Goal: Task Accomplishment & Management: Manage account settings

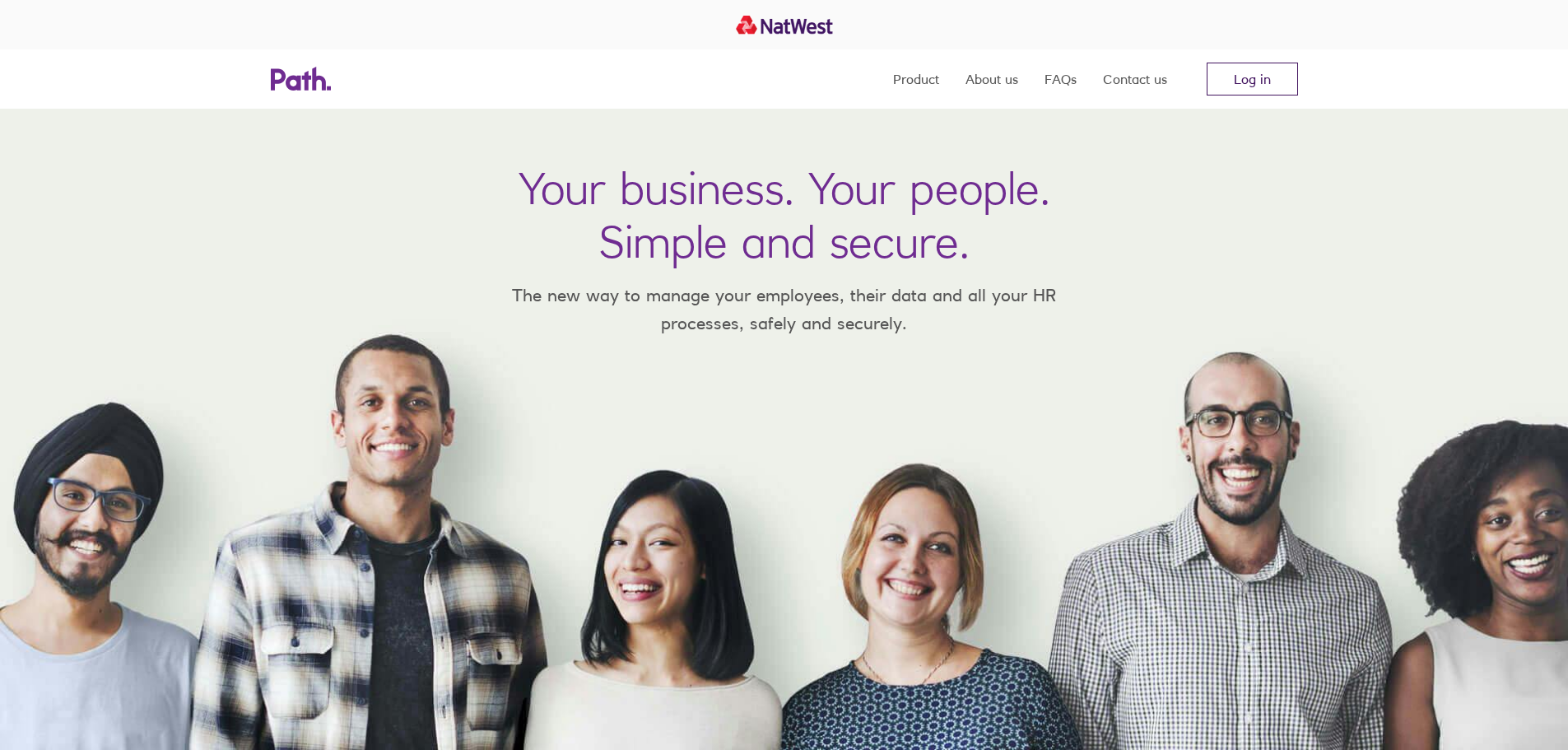
click at [1238, 74] on link "Log in" at bounding box center [1252, 79] width 91 height 32
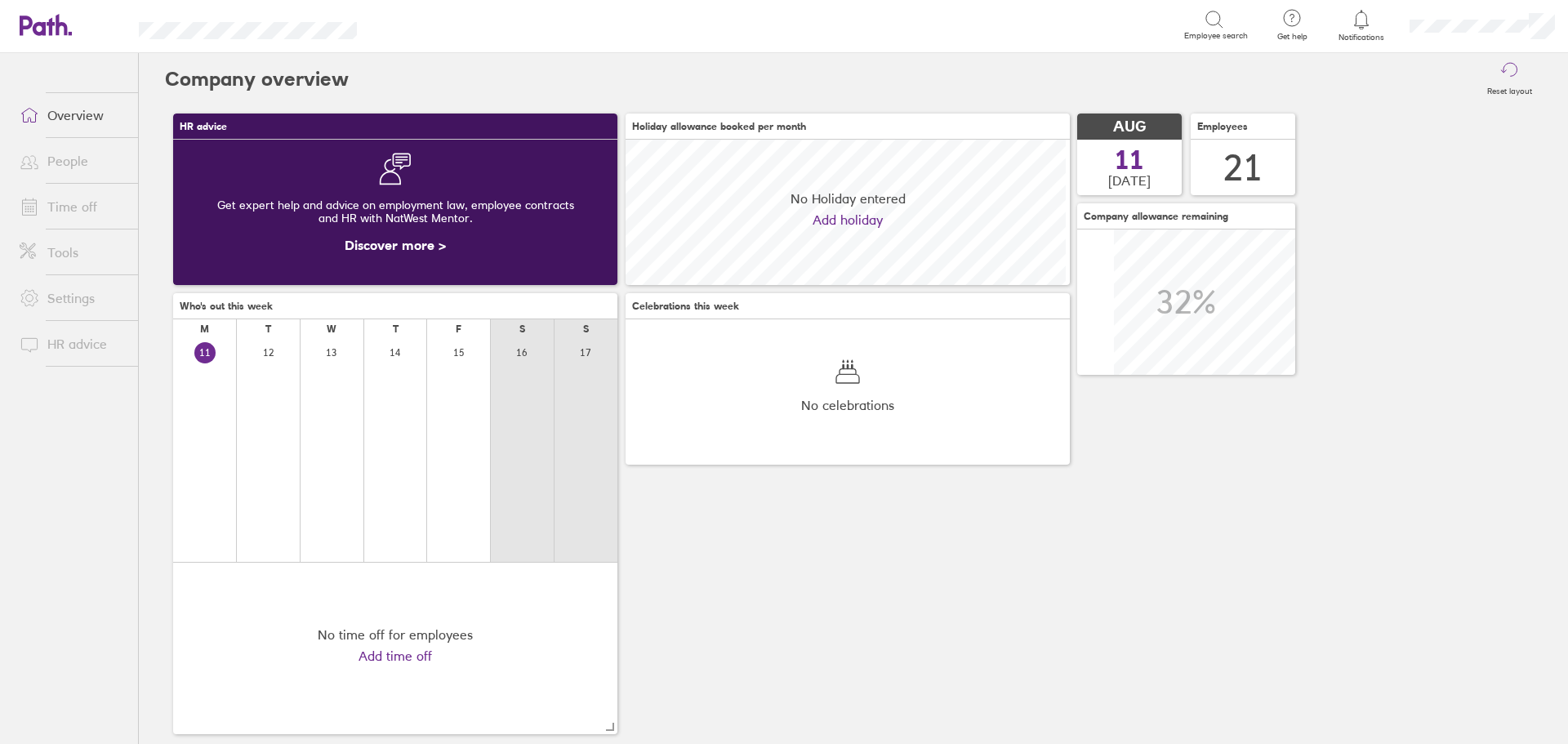
scroll to position [145, 444]
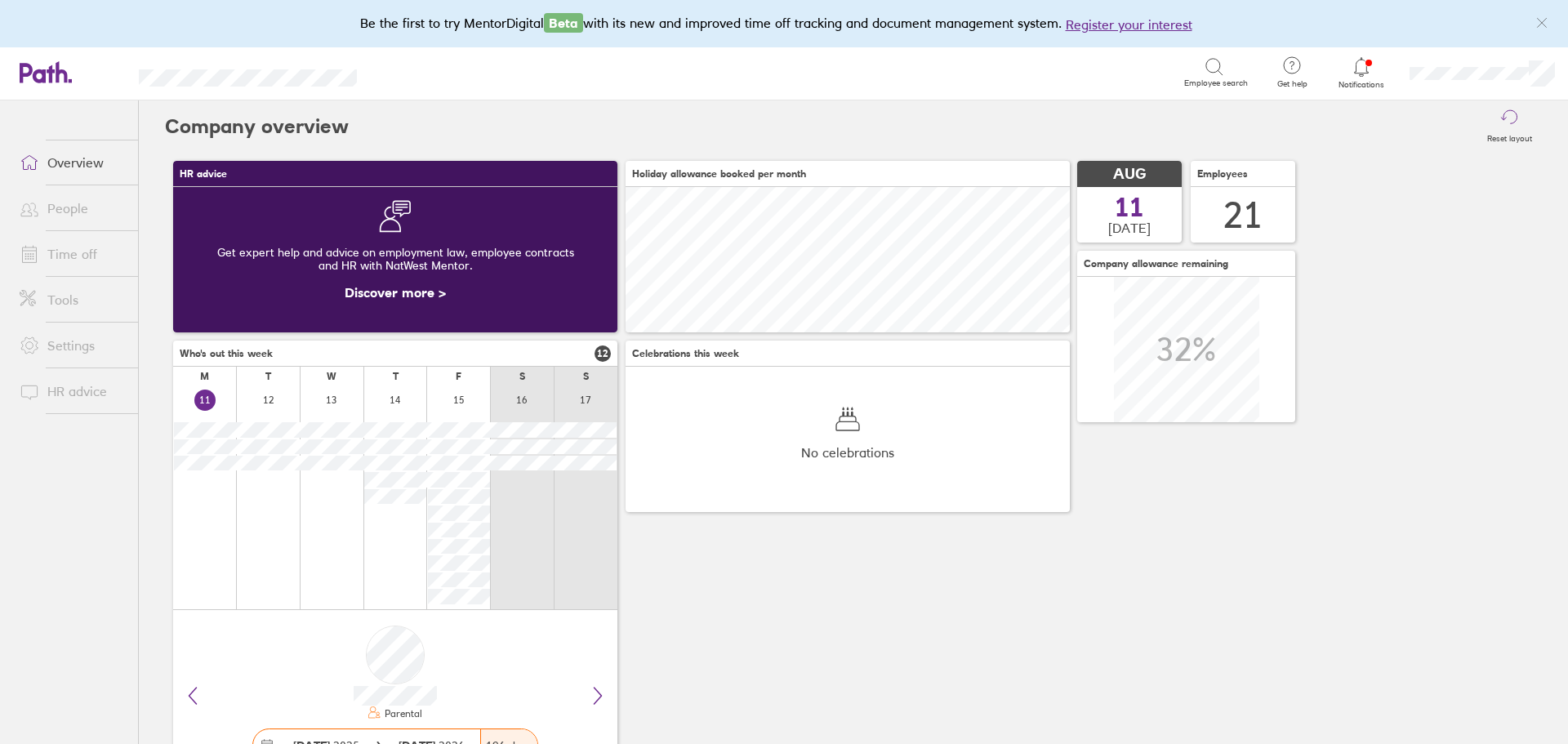
click at [76, 252] on link "Time off" at bounding box center [72, 253] width 132 height 32
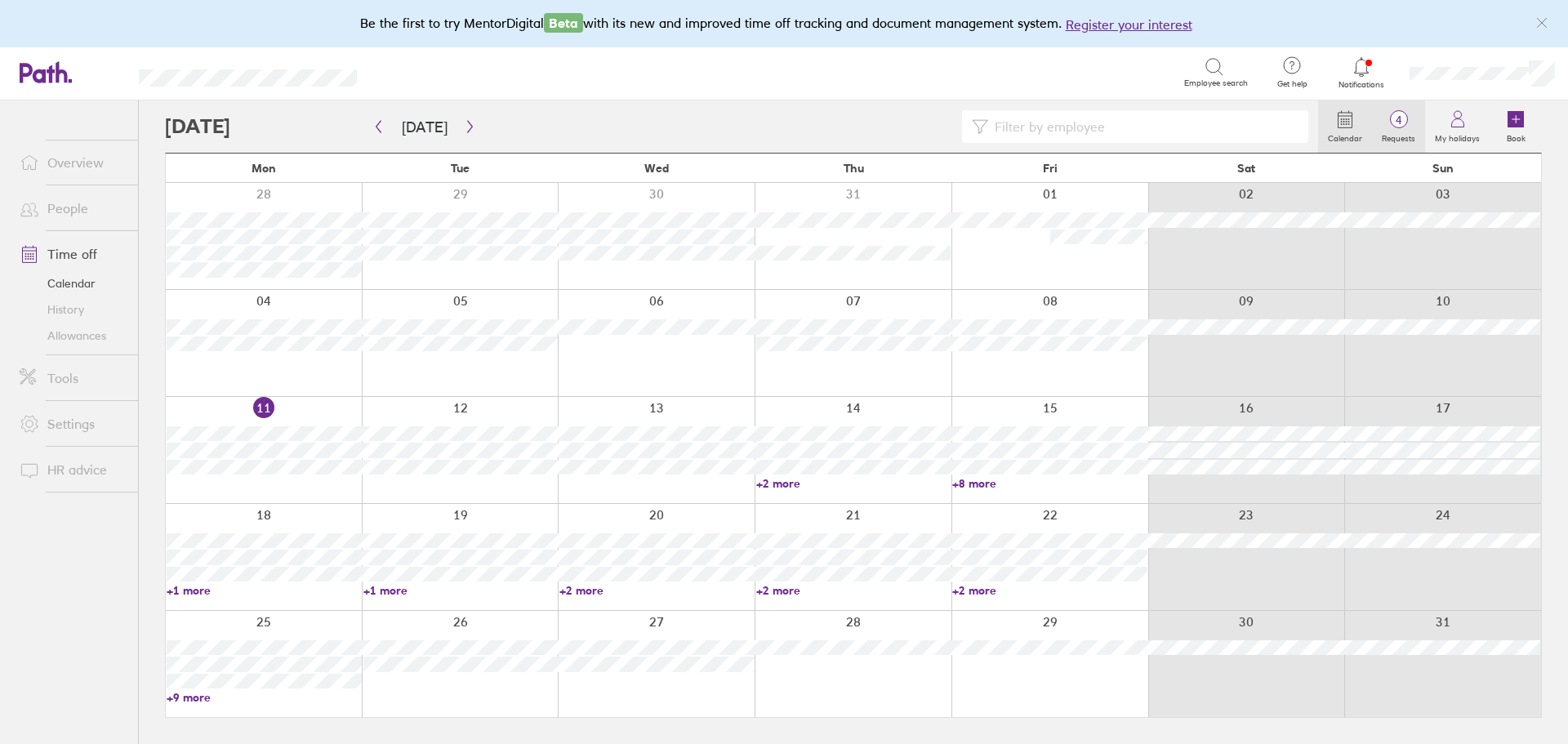
click at [1407, 132] on label "Requests" at bounding box center [1398, 136] width 53 height 14
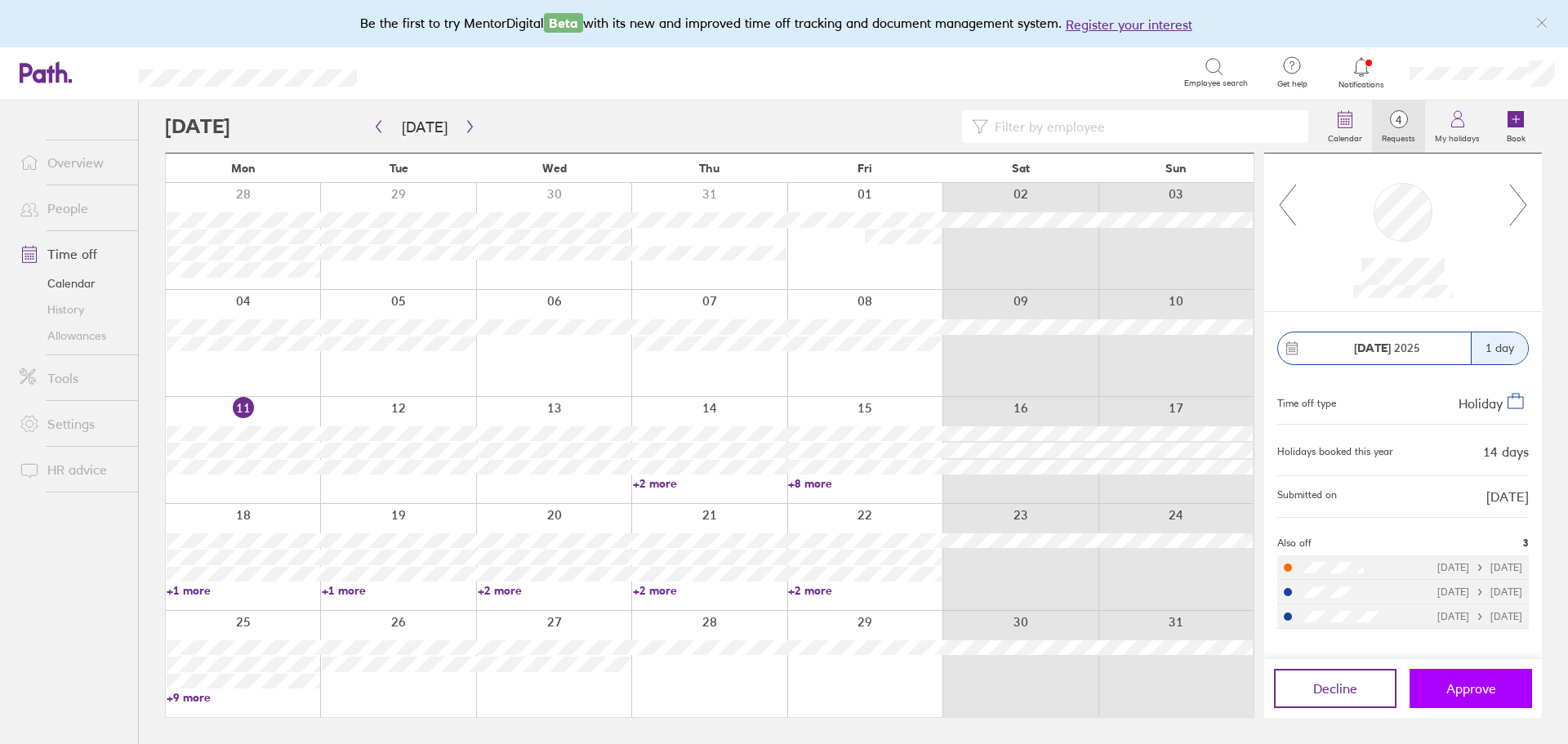
click at [1478, 695] on span "Approve" at bounding box center [1471, 688] width 50 height 14
click at [1512, 210] on icon at bounding box center [1518, 204] width 21 height 44
click at [468, 133] on icon "button" at bounding box center [470, 126] width 13 height 13
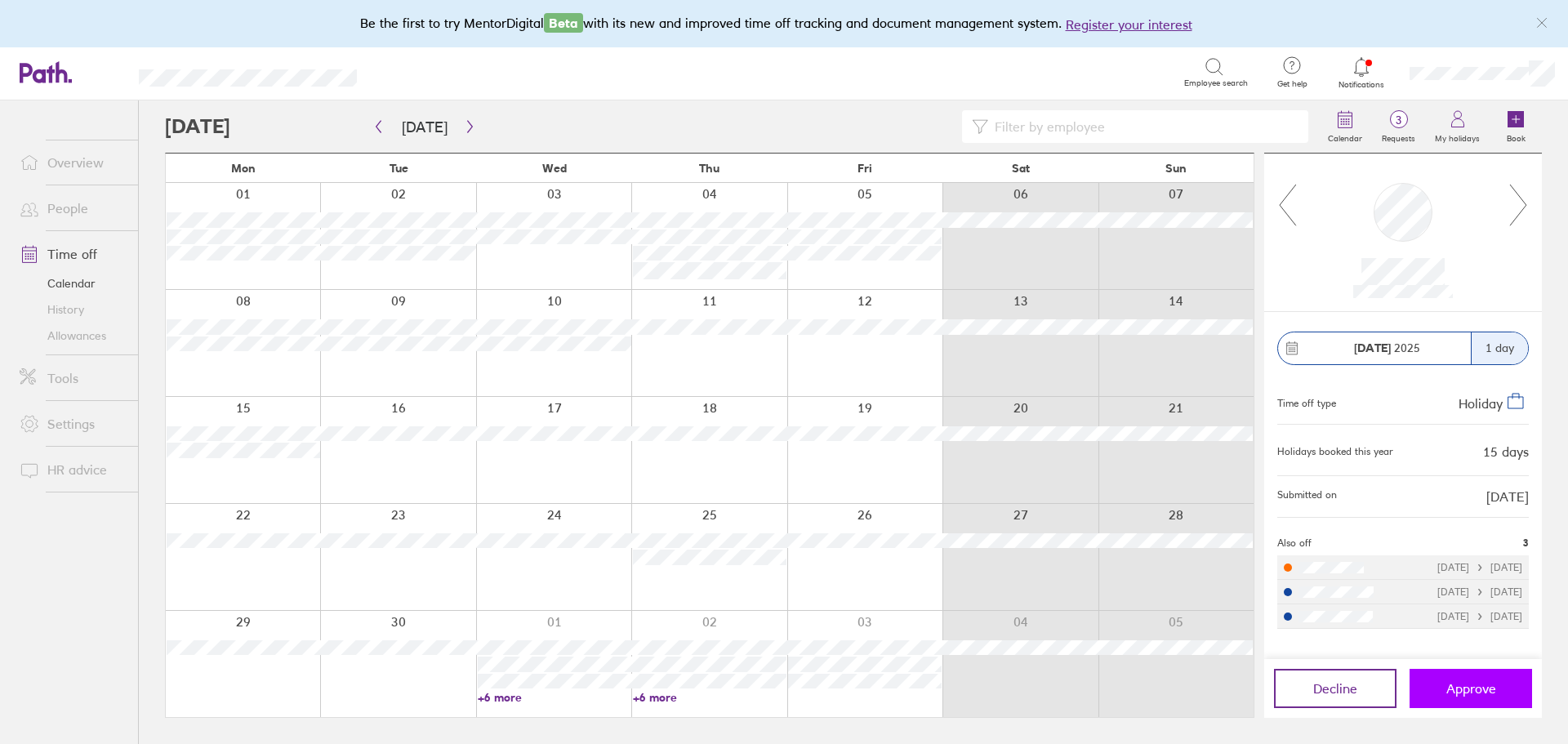
click at [1492, 689] on span "Approve" at bounding box center [1471, 688] width 50 height 14
click at [70, 331] on link "Allowances" at bounding box center [72, 335] width 132 height 26
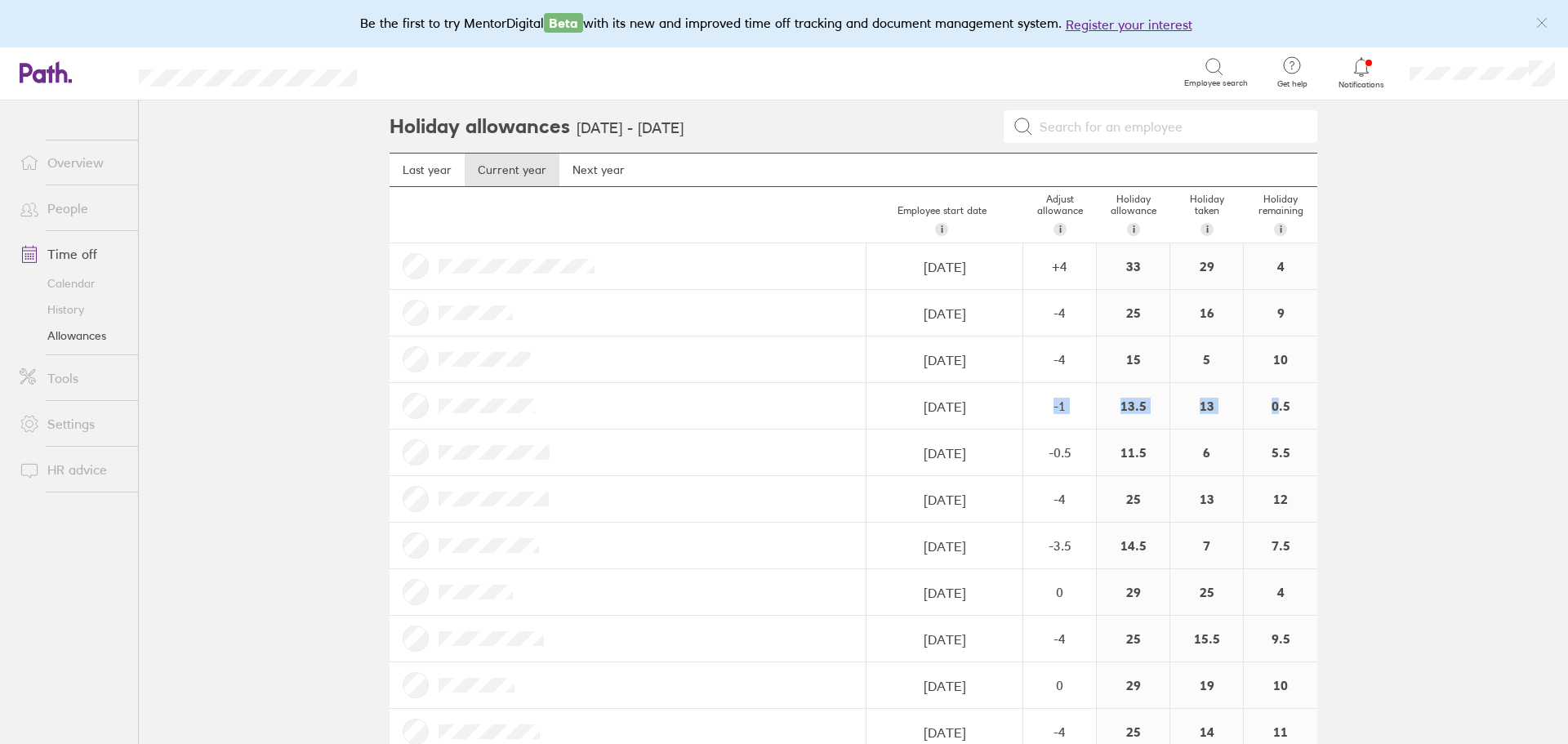
drag, startPoint x: 1289, startPoint y: 406, endPoint x: 1272, endPoint y: 405, distance: 17.0
click at [1274, 406] on div "0.5" at bounding box center [1281, 406] width 73 height 46
click at [1285, 407] on div "0.5" at bounding box center [1281, 406] width 73 height 46
drag, startPoint x: 1285, startPoint y: 407, endPoint x: 1272, endPoint y: 406, distance: 13.0
click at [1272, 406] on div "0.5" at bounding box center [1281, 406] width 73 height 46
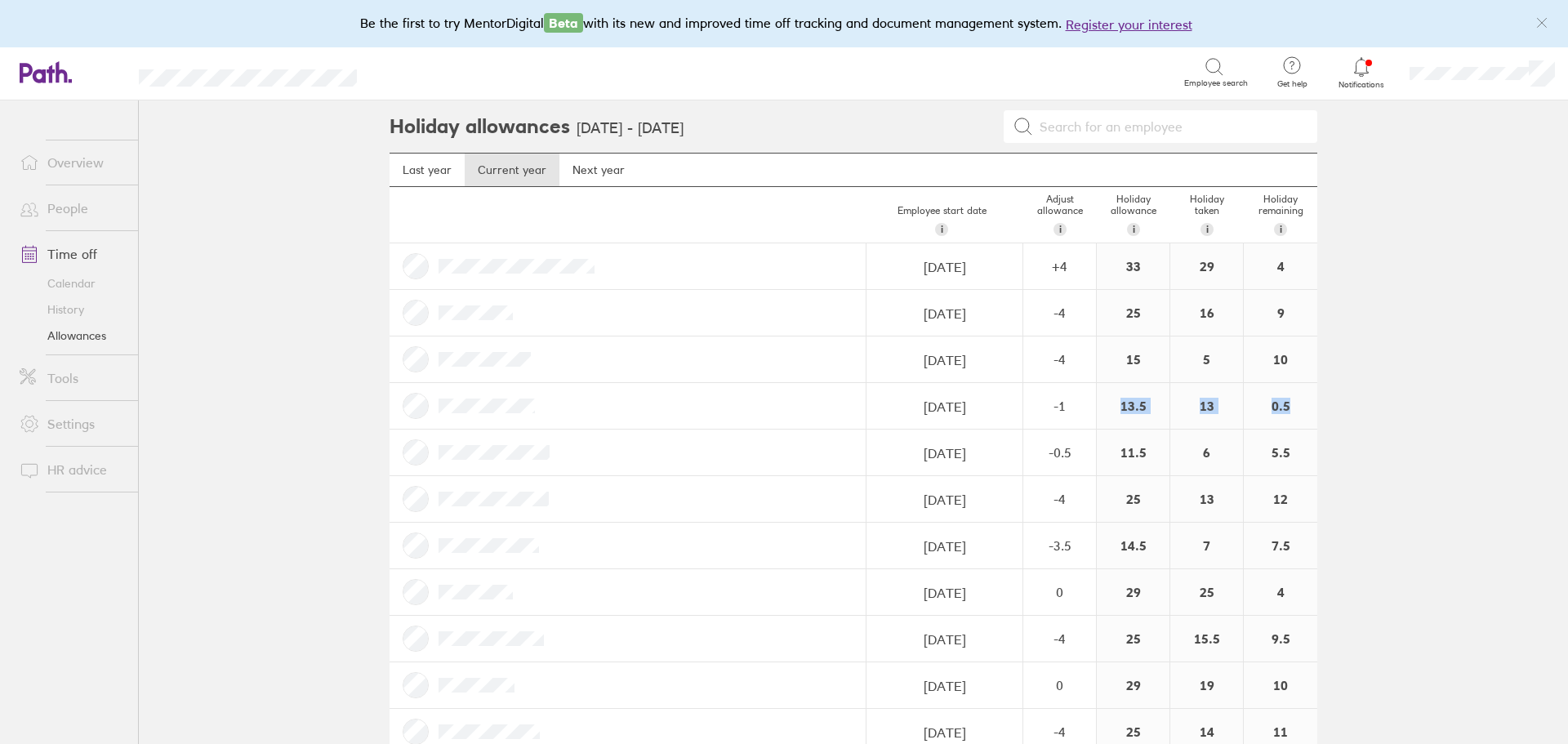
click at [1263, 407] on div "0.5" at bounding box center [1281, 406] width 73 height 46
drag, startPoint x: 1214, startPoint y: 406, endPoint x: 1194, endPoint y: 404, distance: 20.1
click at [1194, 404] on div "13" at bounding box center [1206, 406] width 73 height 46
drag, startPoint x: 1194, startPoint y: 404, endPoint x: 1215, endPoint y: 403, distance: 21.0
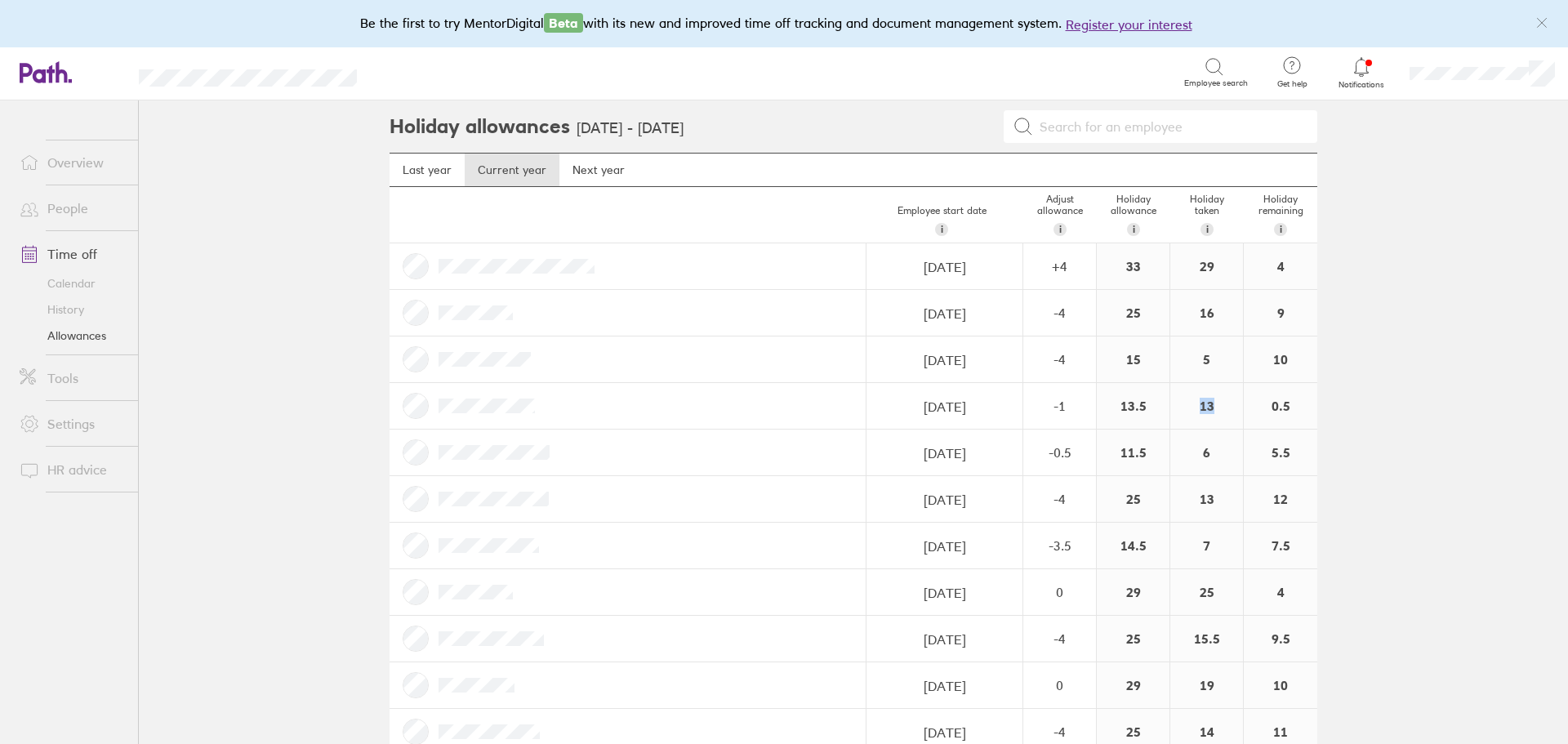
click at [1215, 403] on div "13" at bounding box center [1206, 406] width 73 height 46
drag, startPoint x: 1296, startPoint y: 403, endPoint x: 1246, endPoint y: 408, distance: 50.2
click at [1246, 408] on div "0.5" at bounding box center [1281, 406] width 73 height 46
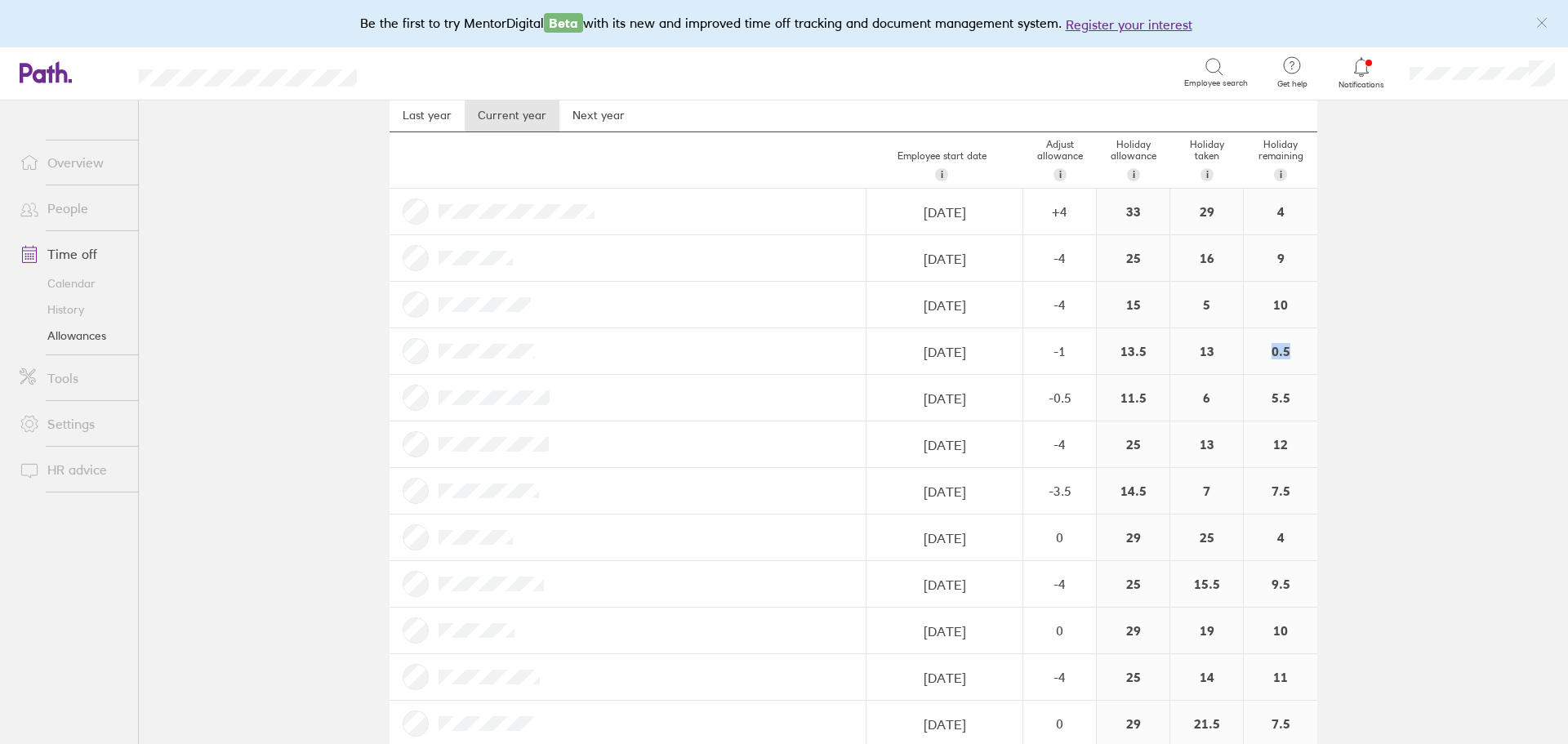
scroll to position [81, 0]
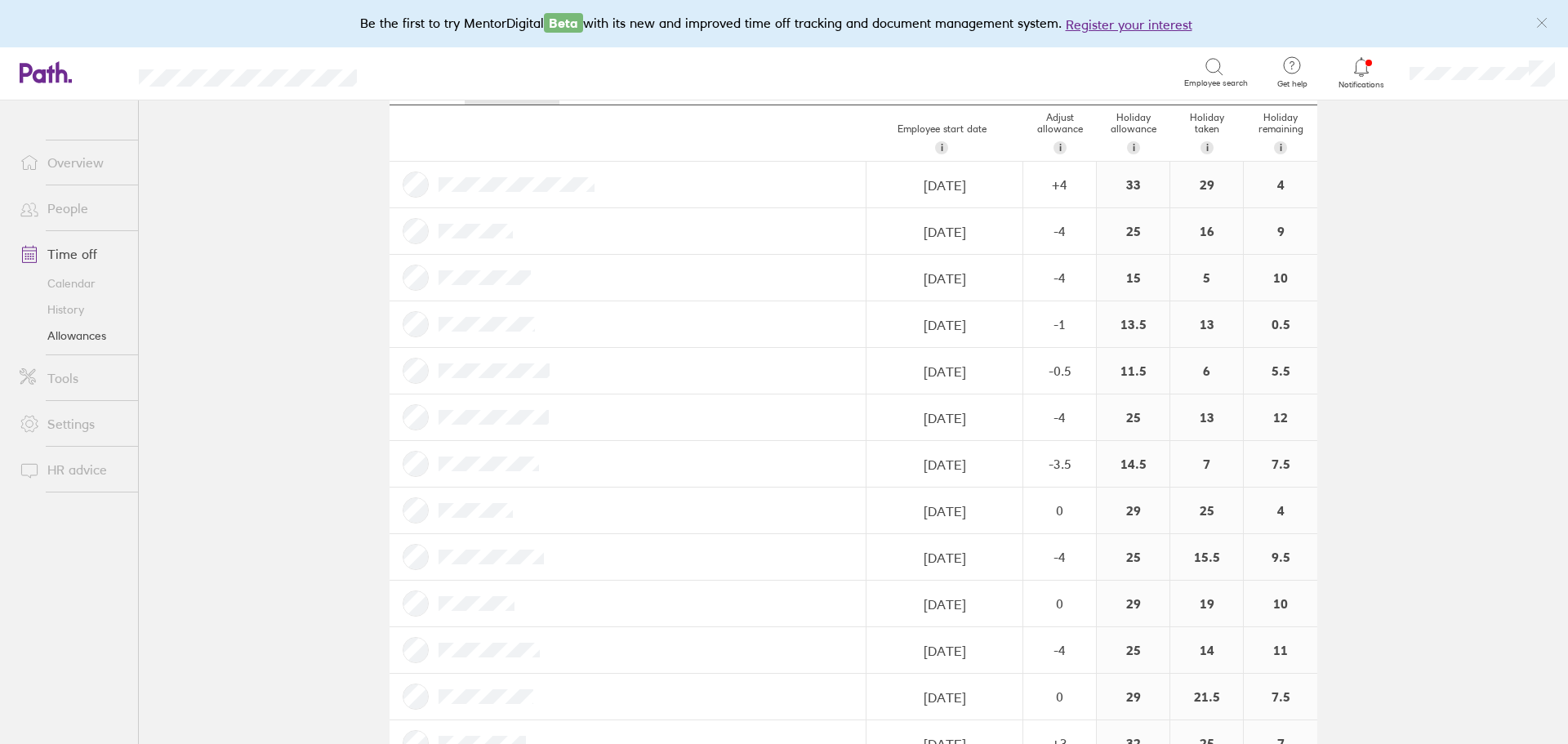
drag, startPoint x: 1270, startPoint y: 350, endPoint x: 1268, endPoint y: 358, distance: 8.2
click at [1268, 358] on div "5.5" at bounding box center [1281, 370] width 73 height 46
click at [1312, 402] on div "Holiday allowances [DATE] - [DATE] Last year Current year Next year Employee st…" at bounding box center [853, 340] width 980 height 644
drag, startPoint x: 1292, startPoint y: 601, endPoint x: 1262, endPoint y: 599, distance: 30.1
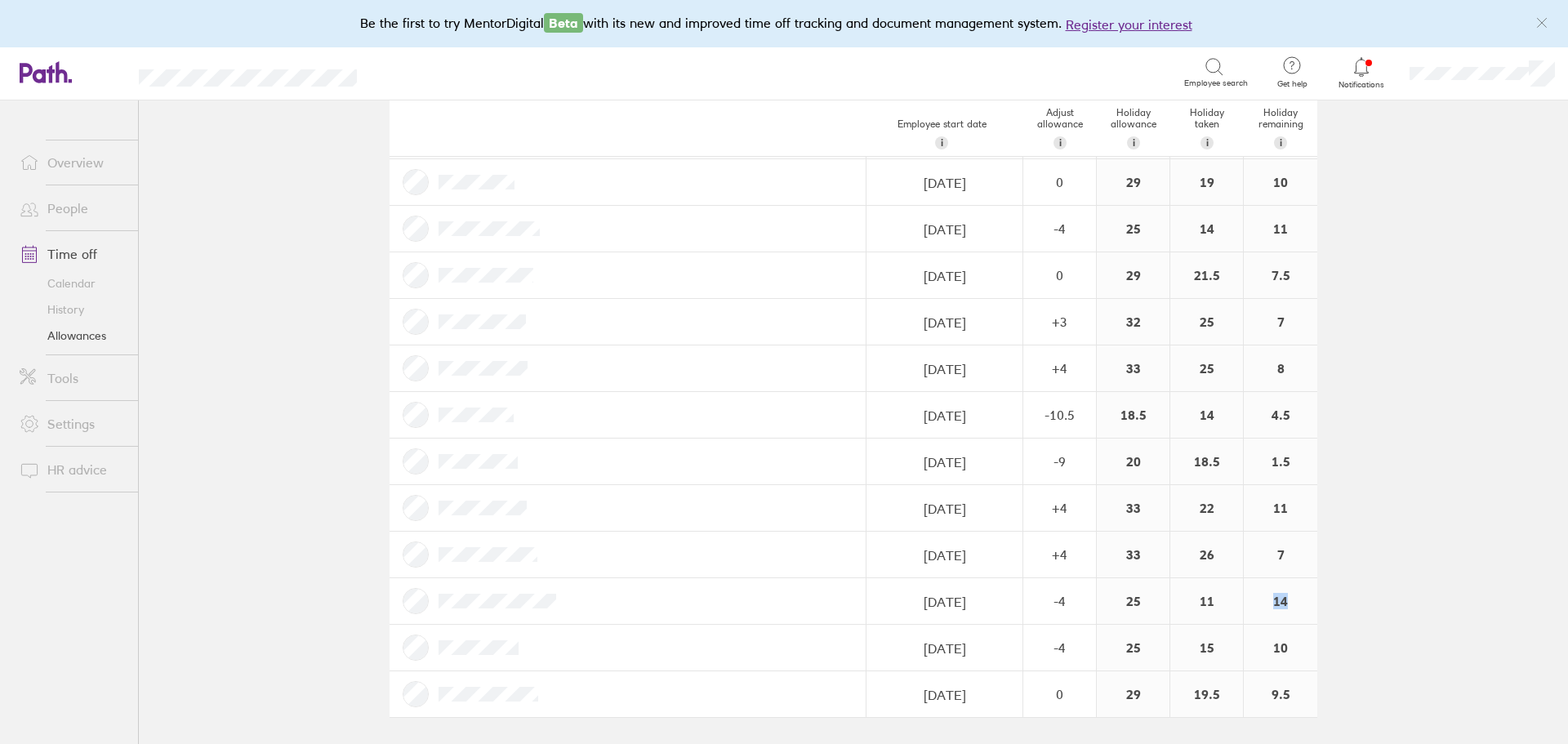
click at [1262, 599] on div "14" at bounding box center [1281, 601] width 73 height 46
click at [70, 166] on link "Overview" at bounding box center [72, 162] width 132 height 32
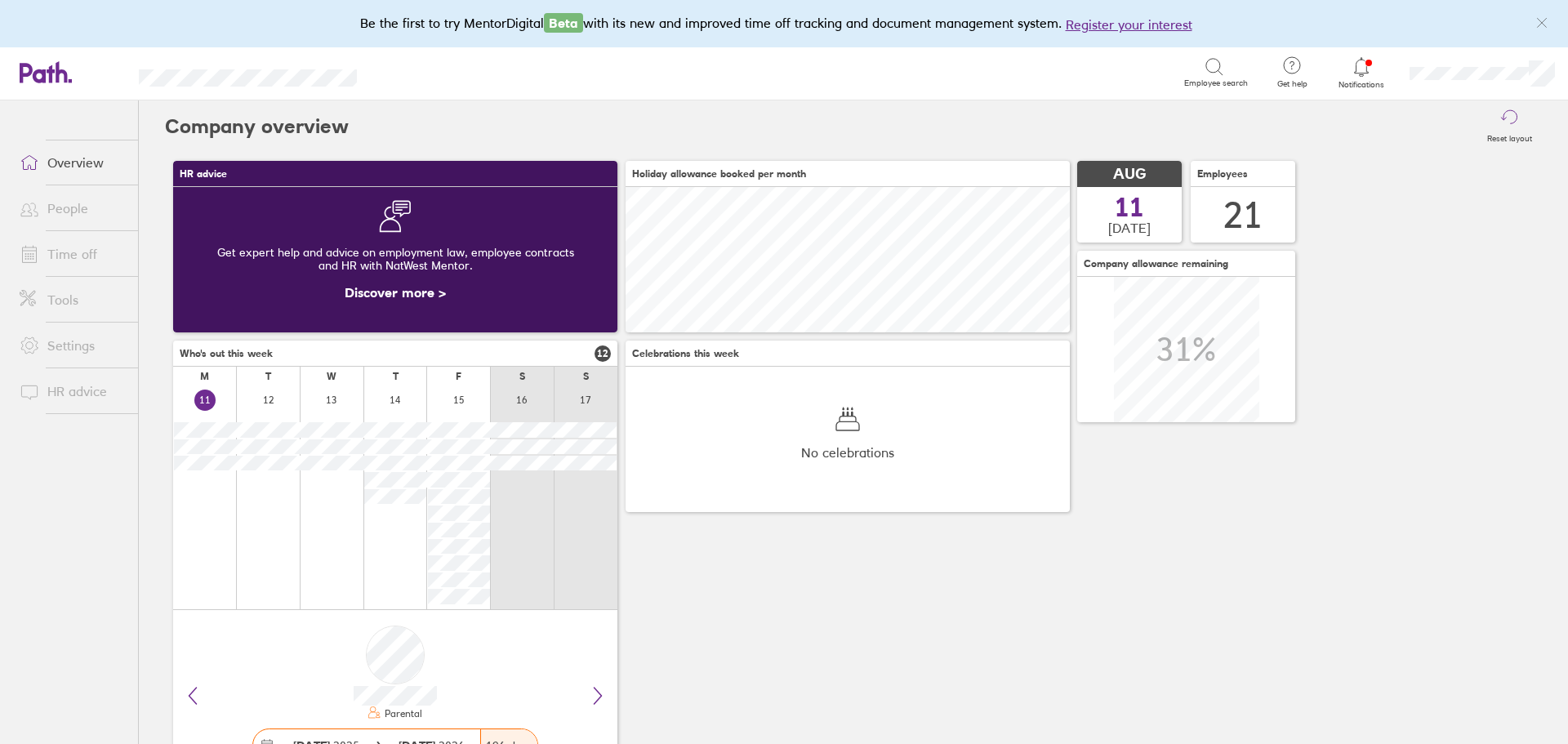
scroll to position [145, 444]
click at [117, 255] on link "Time off" at bounding box center [72, 253] width 132 height 32
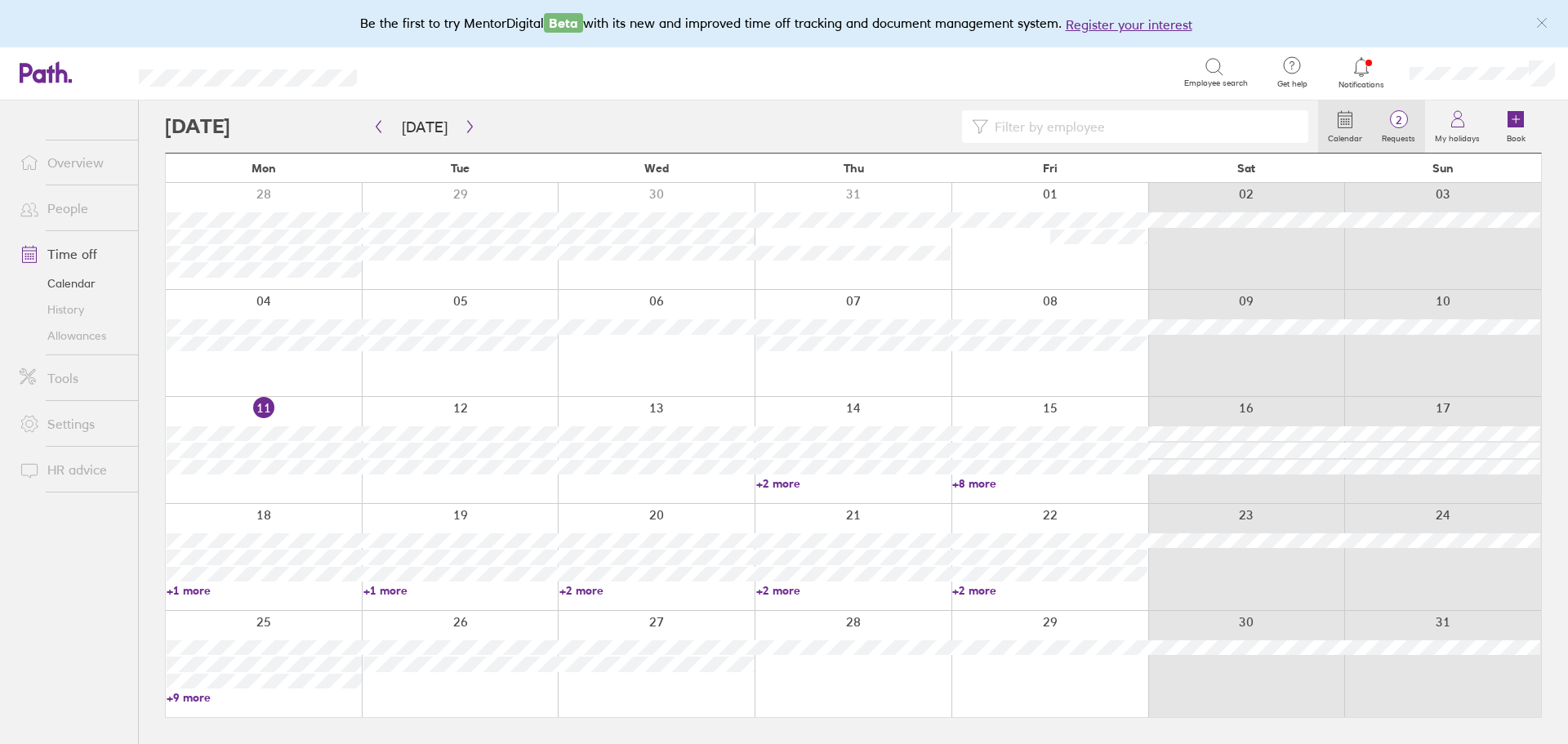
click at [1404, 124] on span "2" at bounding box center [1398, 120] width 53 height 13
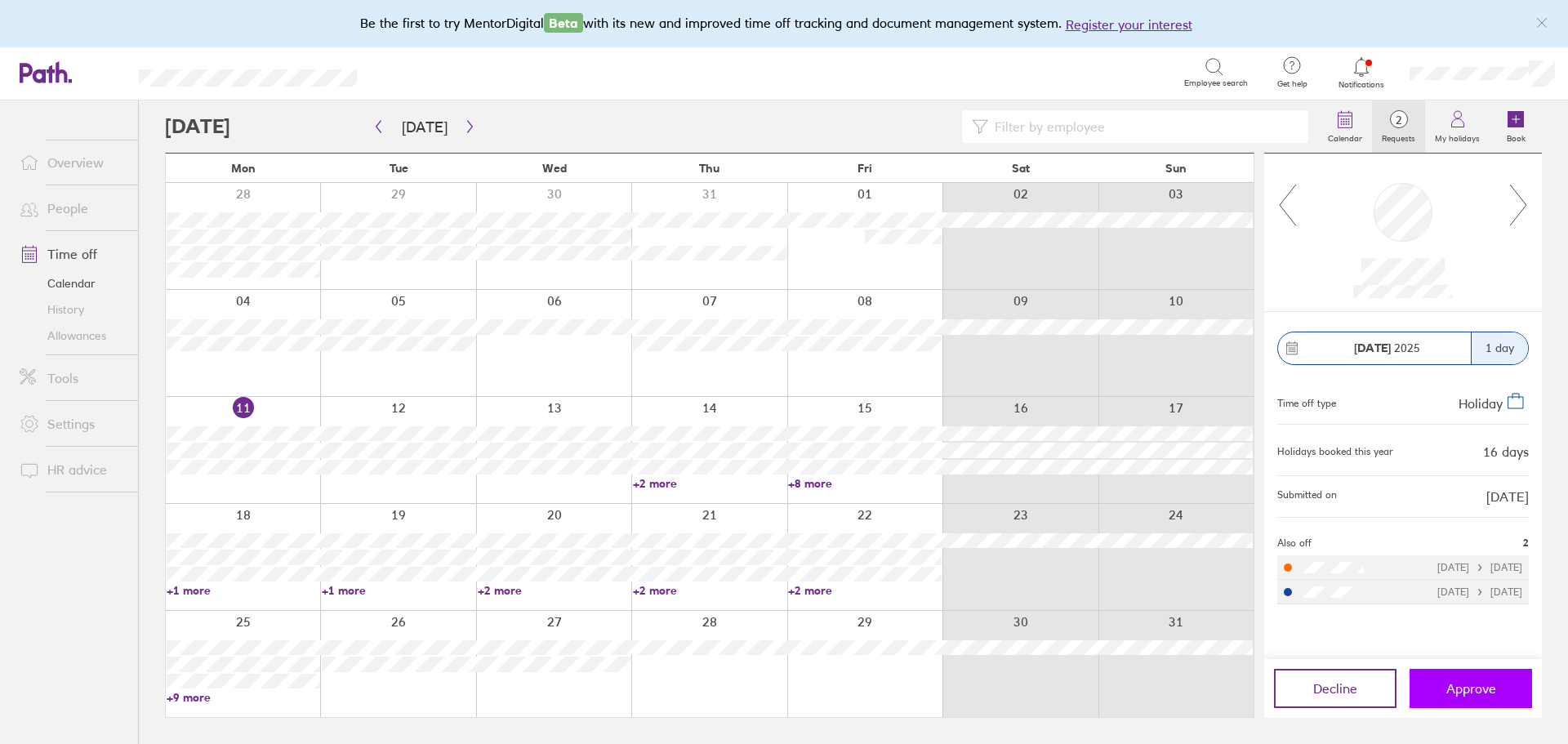
click at [1501, 697] on button "Approve" at bounding box center [1470, 688] width 123 height 39
click at [74, 245] on link "Time off" at bounding box center [72, 253] width 132 height 32
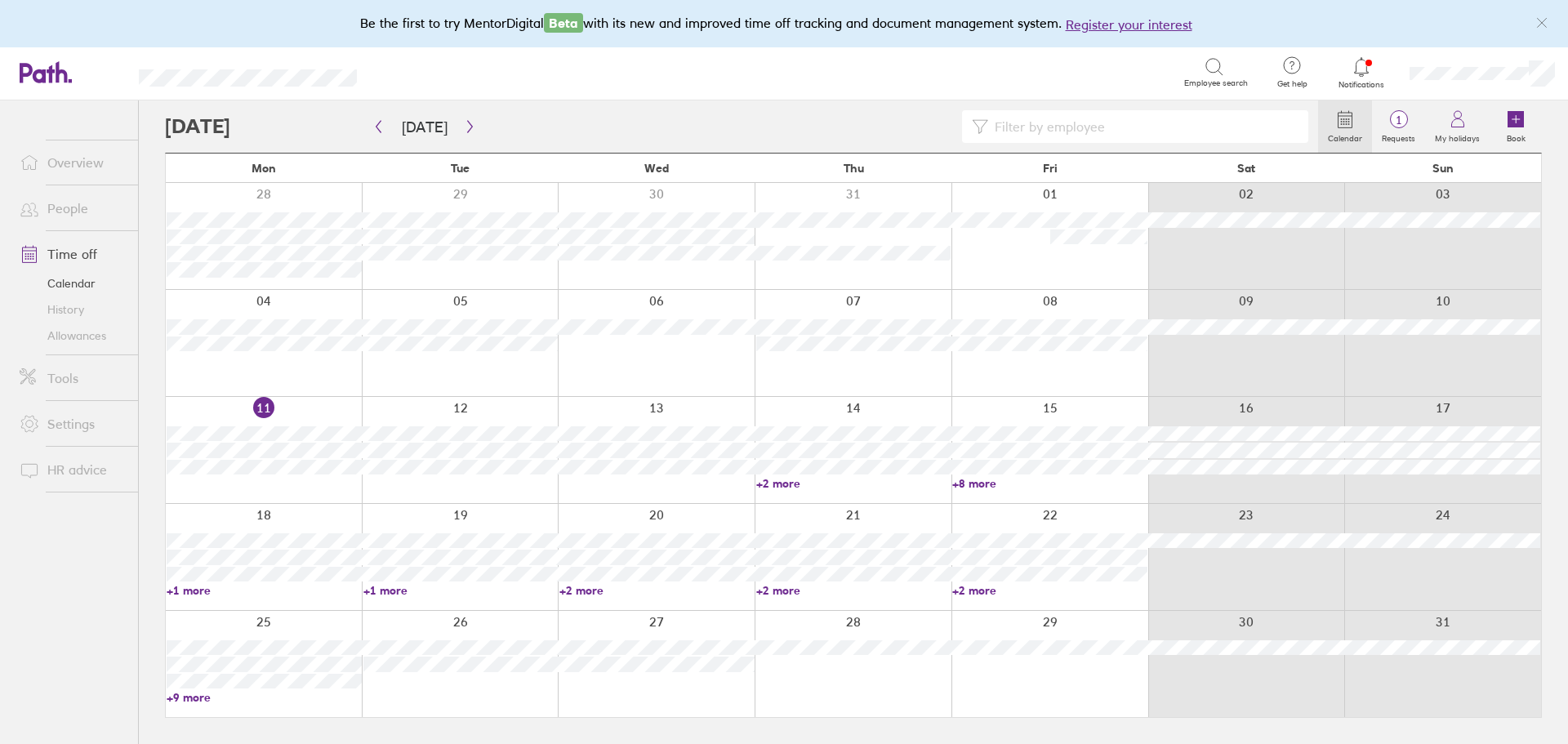
click at [791, 486] on link "+2 more" at bounding box center [853, 483] width 195 height 14
click at [1070, 583] on link "+2 more" at bounding box center [1050, 590] width 195 height 14
click at [981, 589] on link "+2 more" at bounding box center [1050, 590] width 195 height 14
click at [967, 482] on link "+8 more" at bounding box center [1050, 483] width 195 height 14
click at [968, 481] on link "+8 more" at bounding box center [1050, 483] width 195 height 14
